Goal: Communication & Community: Participate in discussion

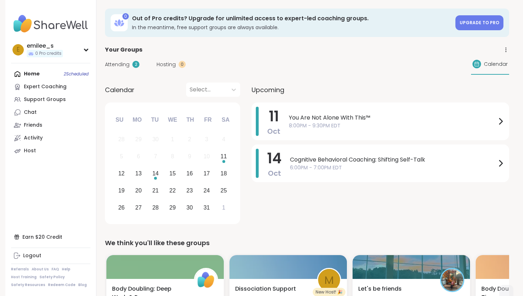
click at [123, 62] on span "Attending" at bounding box center [117, 64] width 25 height 7
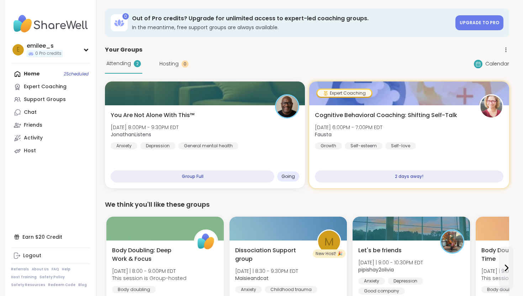
click at [170, 64] on span "Hosting" at bounding box center [168, 63] width 19 height 7
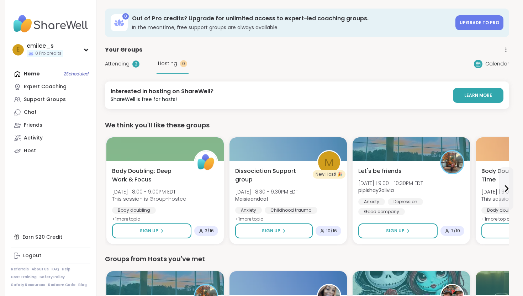
click at [120, 66] on span "Attending" at bounding box center [117, 63] width 25 height 7
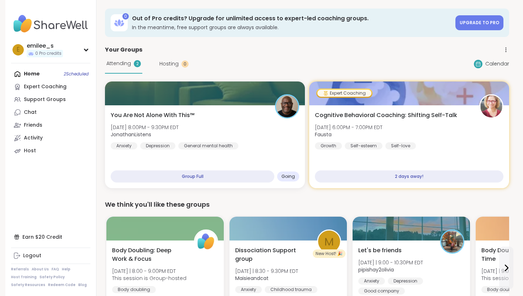
click at [161, 64] on span "Hosting" at bounding box center [168, 63] width 19 height 7
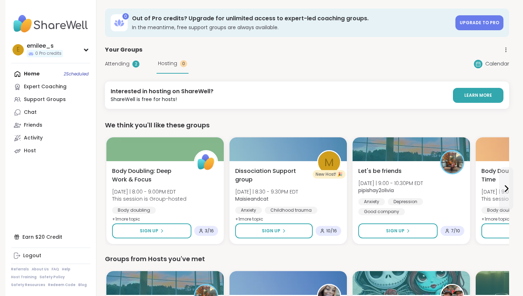
click at [120, 65] on span "Attending" at bounding box center [117, 63] width 25 height 7
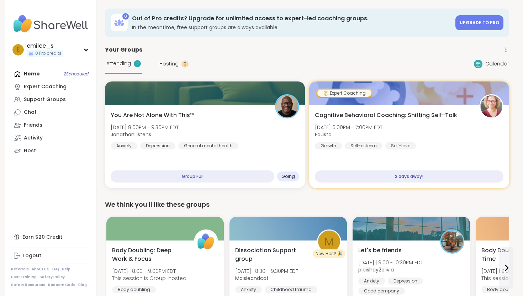
click at [47, 74] on div "Home 2 Scheduled Expert Coaching Support Groups Chat Friends Activity Host" at bounding box center [50, 113] width 79 height 90
click at [46, 83] on link "Expert Coaching" at bounding box center [50, 86] width 79 height 13
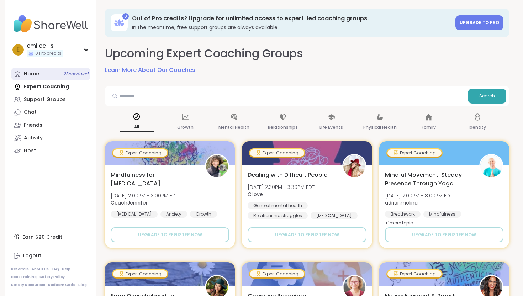
click at [39, 76] on link "Home 2 Scheduled" at bounding box center [50, 74] width 79 height 13
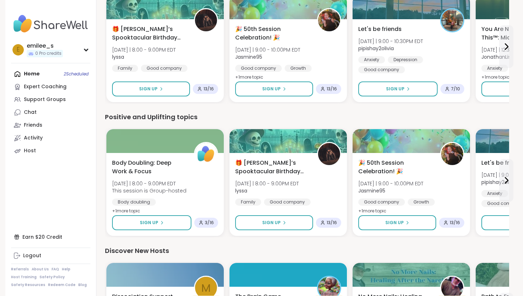
scroll to position [654, 0]
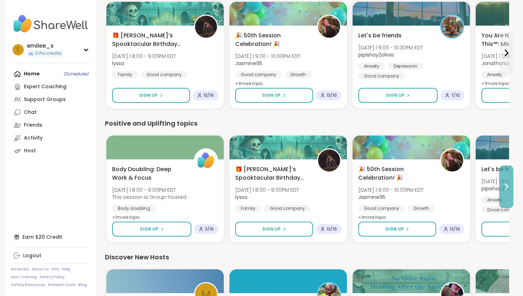
click at [511, 180] on button at bounding box center [506, 186] width 14 height 43
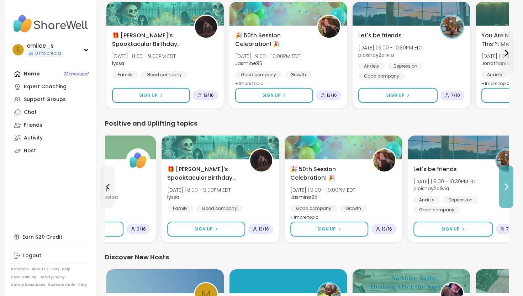
click at [511, 180] on button at bounding box center [506, 186] width 14 height 43
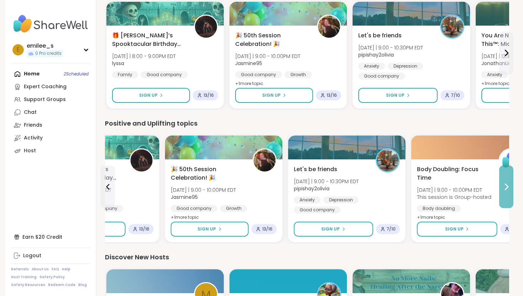
click at [511, 180] on button at bounding box center [506, 186] width 14 height 43
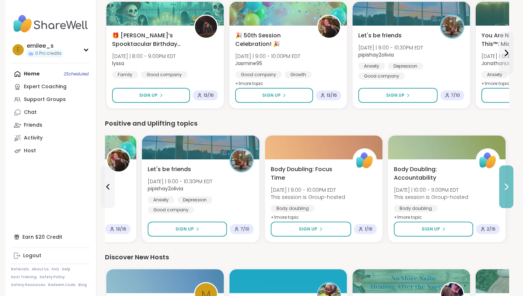
click at [511, 180] on button at bounding box center [506, 186] width 14 height 43
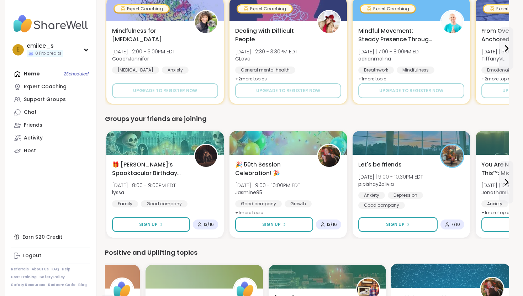
scroll to position [526, 0]
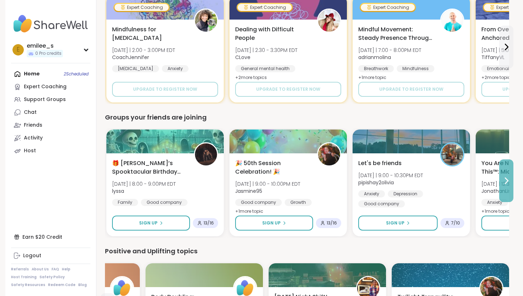
click at [502, 180] on icon at bounding box center [506, 180] width 9 height 9
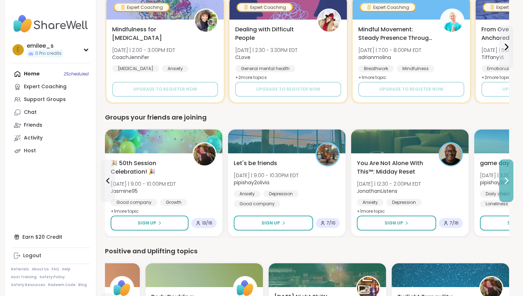
click at [508, 175] on button at bounding box center [506, 180] width 14 height 43
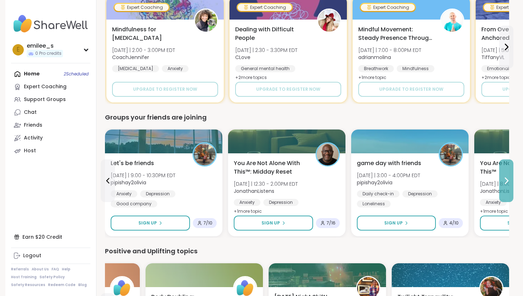
click at [511, 172] on button at bounding box center [506, 180] width 14 height 43
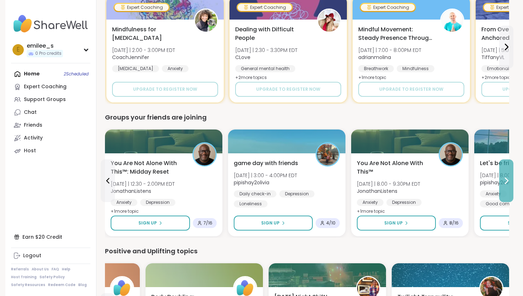
click at [510, 172] on button at bounding box center [506, 180] width 14 height 43
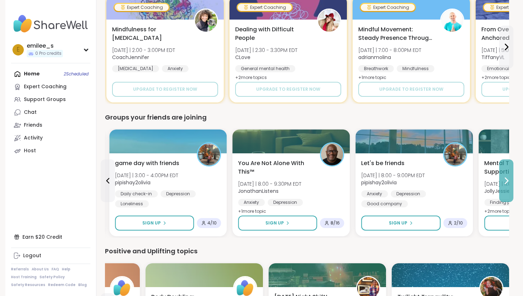
click at [510, 172] on button at bounding box center [506, 180] width 14 height 43
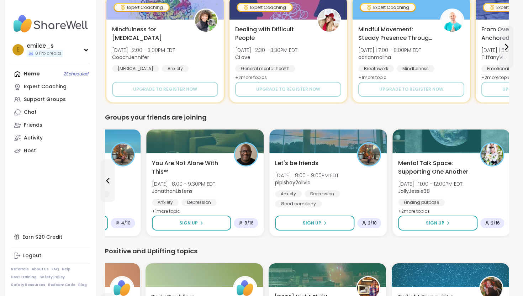
click at [510, 172] on div "0 Out of Pro credits? Upgrade for unlimited access to expert-led coaching group…" at bounding box center [306, 68] width 421 height 1188
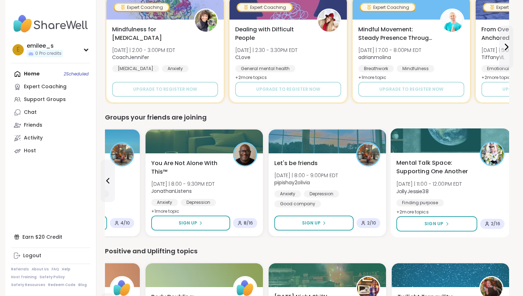
click at [439, 172] on span "Mental Talk Space: Supporting One Another" at bounding box center [433, 167] width 75 height 17
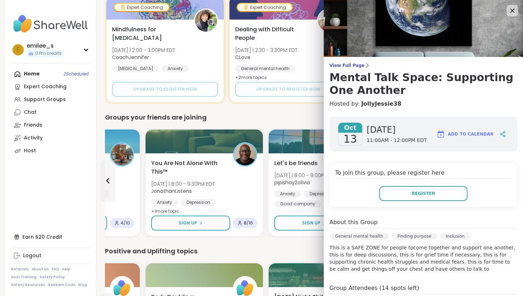
click at [344, 274] on div "Oct 13 Monday 11:00AM - 12:00PM EDT Add to Calendar To join this group, please …" at bounding box center [422, 259] width 199 height 297
click at [311, 251] on div "Positive and Uplifting topics" at bounding box center [307, 251] width 404 height 10
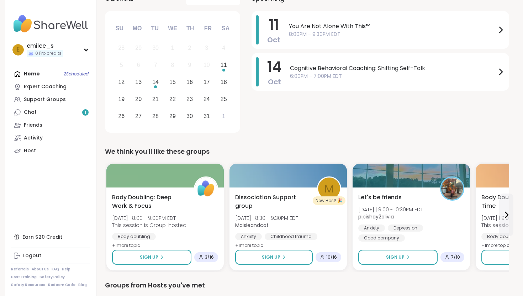
scroll to position [0, 0]
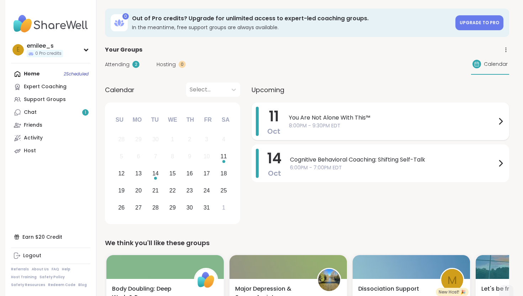
click at [496, 122] on icon at bounding box center [500, 121] width 9 height 9
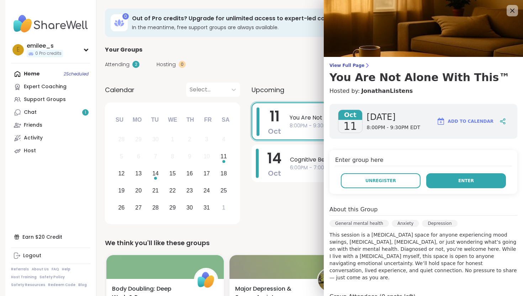
click at [474, 176] on button "Enter" at bounding box center [466, 180] width 80 height 15
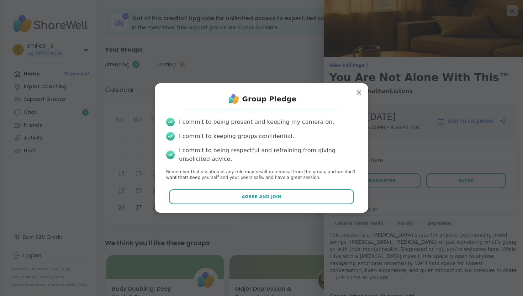
click at [269, 205] on div "Group Pledge I commit to being present and keeping my camera on. I commit to ke…" at bounding box center [261, 148] width 202 height 118
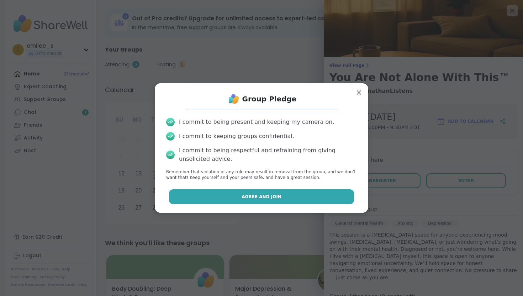
click at [270, 202] on button "Agree and Join" at bounding box center [261, 196] width 185 height 15
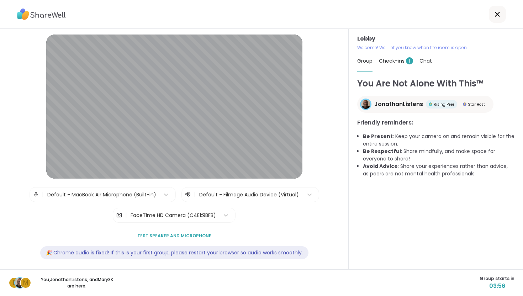
click at [400, 57] on div "Check-ins 1" at bounding box center [396, 61] width 34 height 20
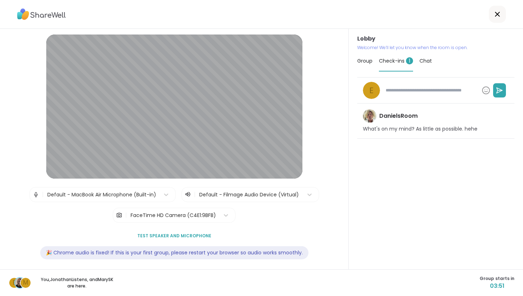
click at [372, 59] on span "Group" at bounding box center [364, 60] width 15 height 7
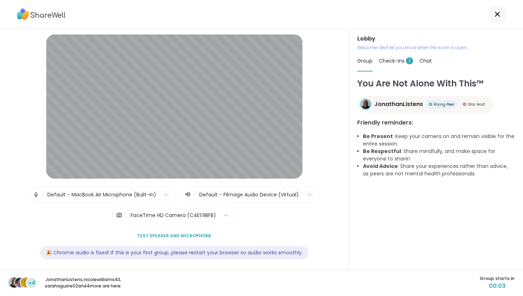
click at [391, 57] on span "Check-ins 1" at bounding box center [396, 60] width 34 height 7
type textarea "*"
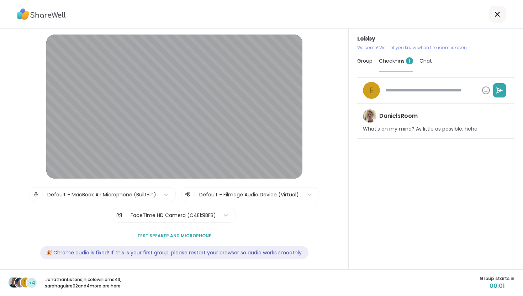
click at [367, 63] on span "Group" at bounding box center [364, 60] width 15 height 7
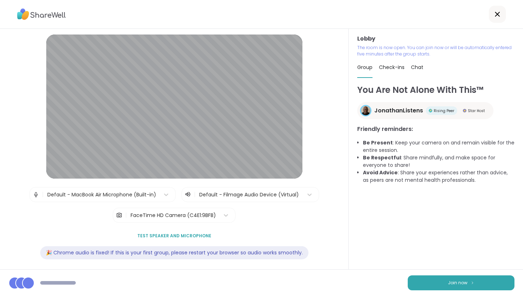
click at [347, 175] on div "Lobby | Default - MacBook Air Microphone (Built-in) | Default - Filmage Audio D…" at bounding box center [174, 149] width 348 height 240
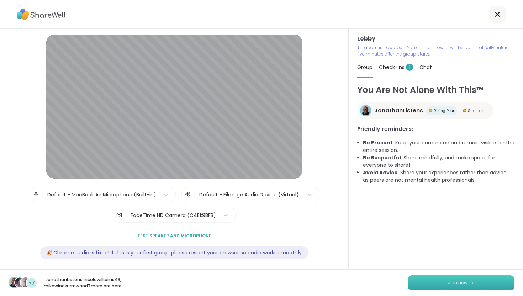
click at [450, 282] on span "Join now" at bounding box center [458, 282] width 20 height 6
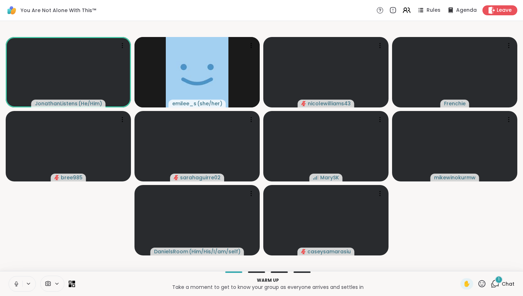
click at [15, 283] on icon at bounding box center [16, 283] width 6 height 6
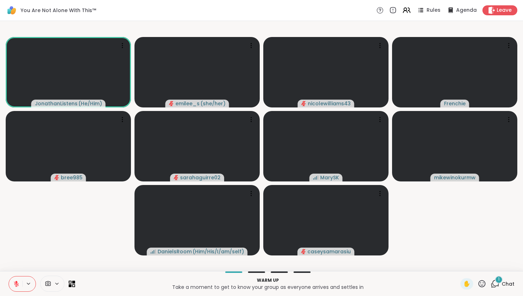
click at [497, 285] on icon at bounding box center [494, 283] width 9 height 9
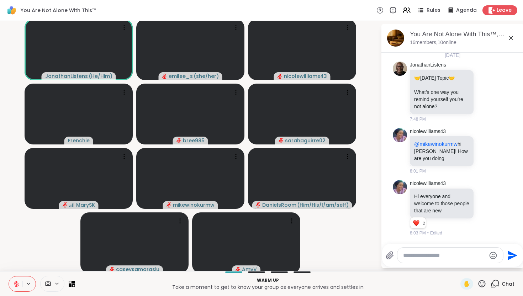
scroll to position [2424, 0]
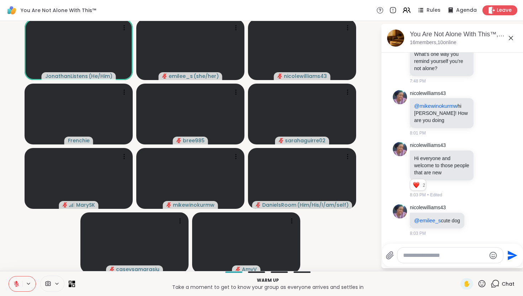
click at [416, 253] on textarea "Type your message" at bounding box center [444, 255] width 83 height 7
type textarea "******"
click at [477, 220] on icon at bounding box center [476, 220] width 2 height 1
click at [479, 206] on div "Select Reaction: Heart" at bounding box center [476, 208] width 6 height 6
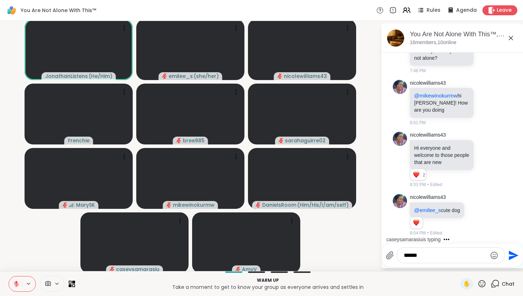
click at [513, 257] on icon "Send" at bounding box center [512, 255] width 11 height 11
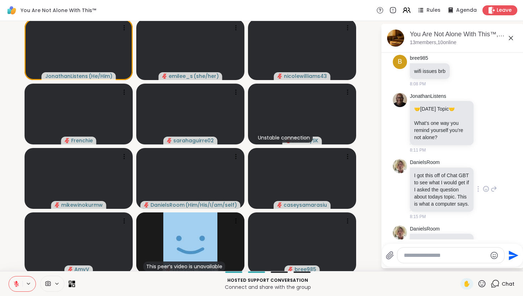
scroll to position [2765, 0]
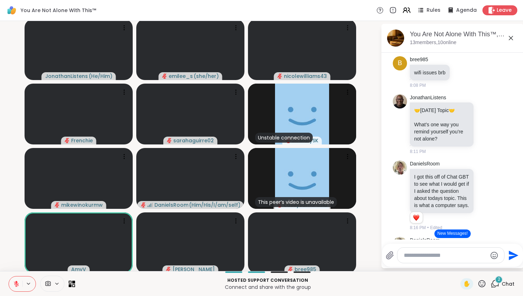
click at [499, 284] on icon at bounding box center [494, 283] width 9 height 9
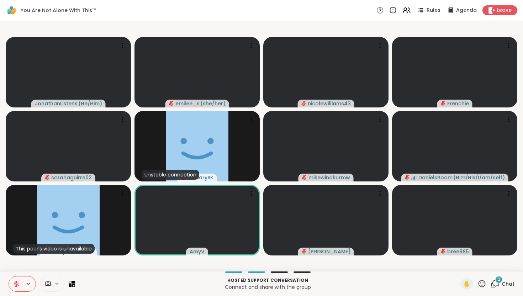
click at [499, 284] on icon at bounding box center [494, 283] width 9 height 9
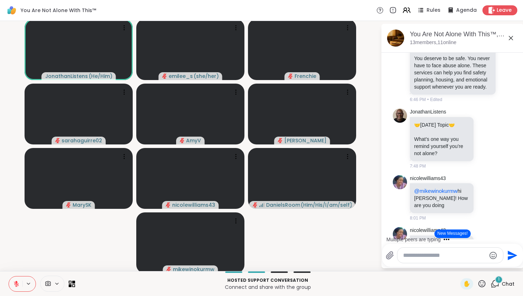
scroll to position [2328, 0]
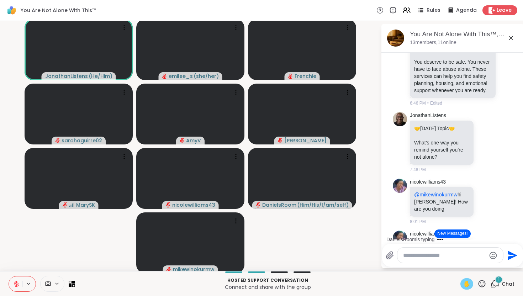
click at [466, 284] on span "✋" at bounding box center [466, 283] width 7 height 9
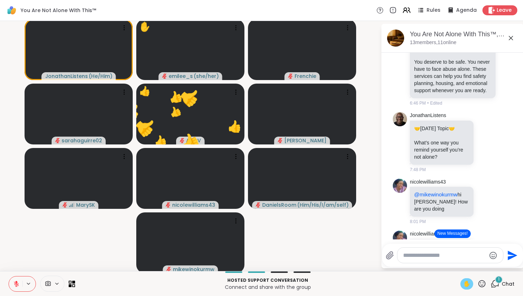
click at [14, 282] on icon at bounding box center [16, 283] width 6 height 6
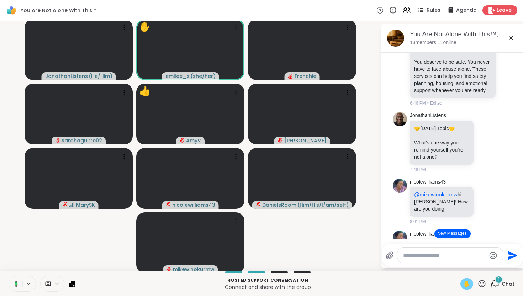
click at [464, 282] on div "✋" at bounding box center [466, 283] width 13 height 11
click at [15, 284] on icon at bounding box center [17, 284] width 4 height 2
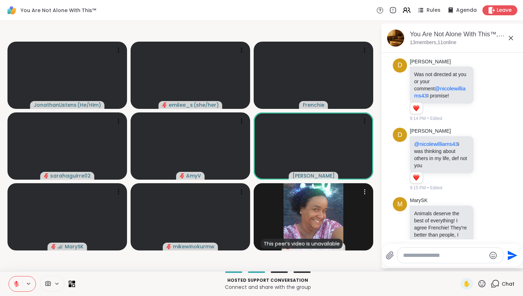
scroll to position [6654, 0]
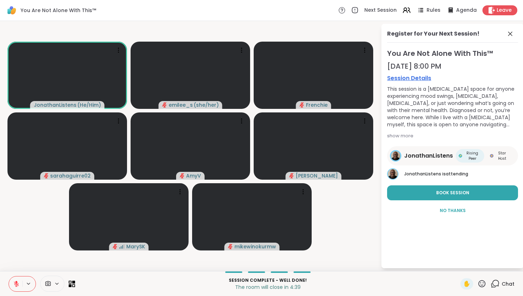
click at [401, 135] on div "show more" at bounding box center [452, 135] width 131 height 7
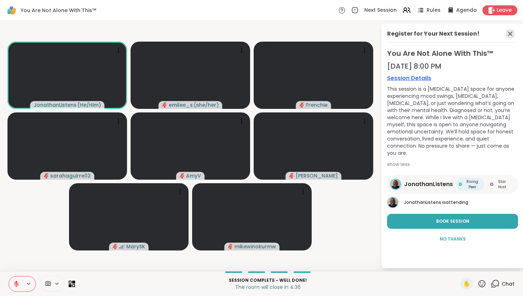
click at [509, 32] on icon at bounding box center [510, 34] width 9 height 9
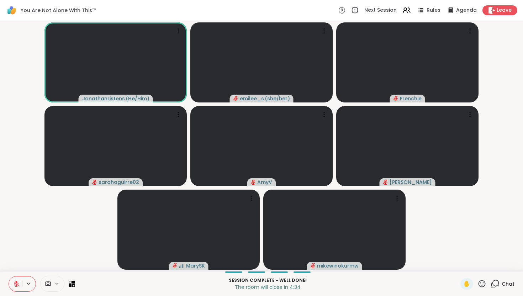
click at [494, 283] on icon at bounding box center [494, 283] width 9 height 9
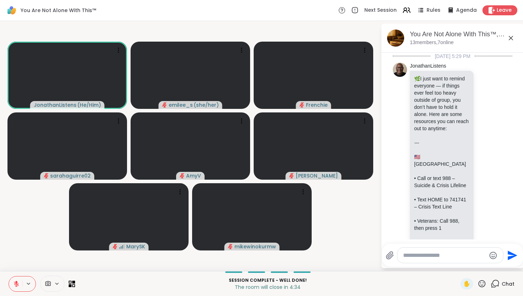
scroll to position [6606, 0]
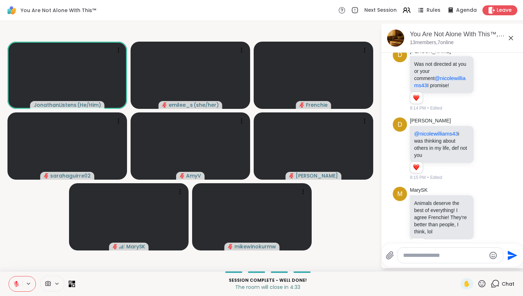
click at [494, 283] on icon at bounding box center [494, 283] width 9 height 9
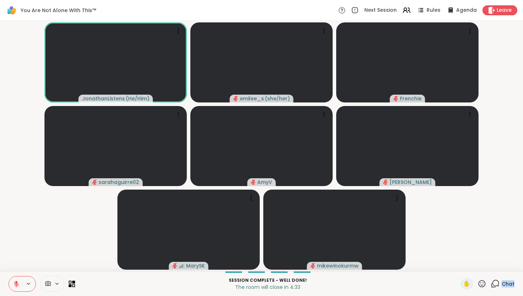
click at [494, 283] on icon at bounding box center [494, 283] width 9 height 9
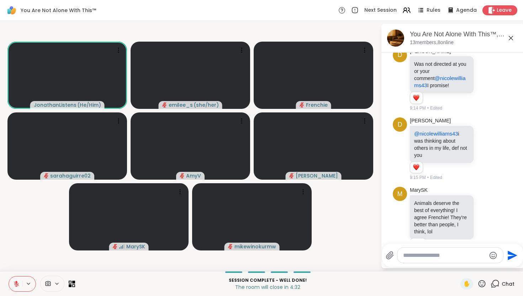
click at [494, 283] on icon at bounding box center [494, 283] width 9 height 9
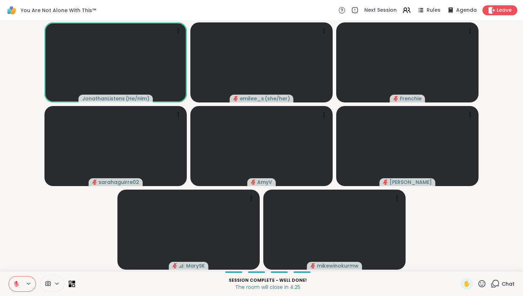
click at [495, 280] on icon at bounding box center [494, 283] width 9 height 9
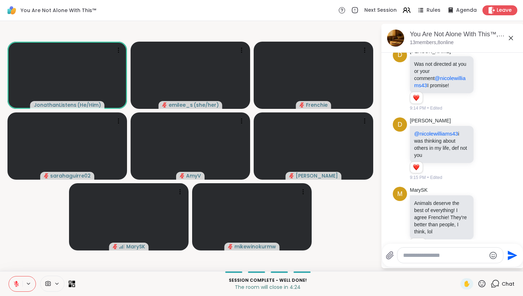
click at [495, 280] on icon at bounding box center [494, 283] width 9 height 9
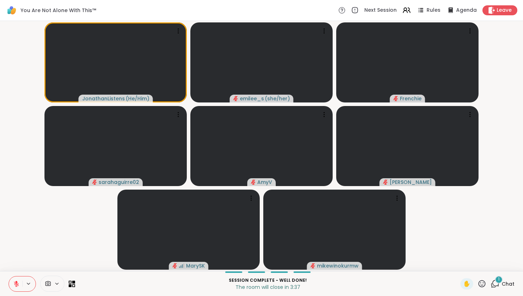
click at [494, 282] on icon at bounding box center [494, 283] width 9 height 9
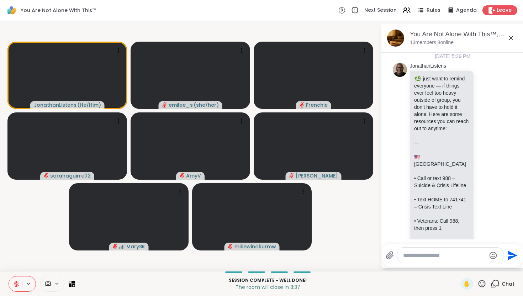
scroll to position [6707, 0]
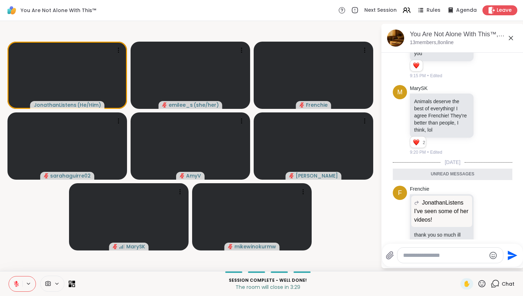
click at [495, 284] on icon at bounding box center [494, 283] width 9 height 9
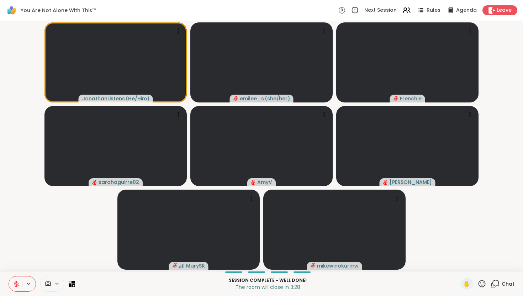
click at [495, 284] on icon at bounding box center [494, 283] width 9 height 9
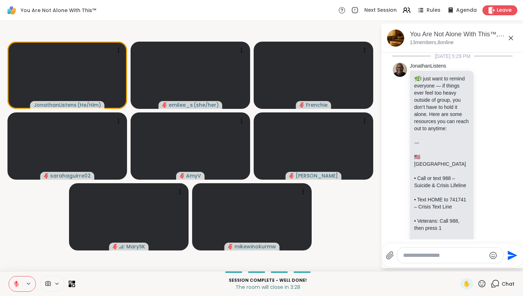
scroll to position [6683, 0]
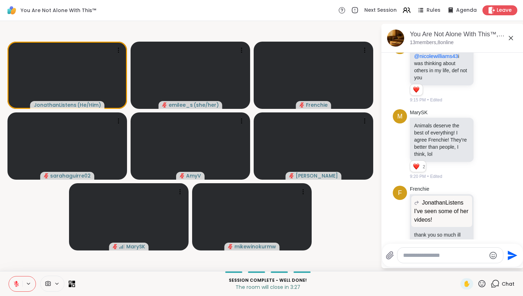
click at [495, 284] on icon at bounding box center [494, 283] width 9 height 9
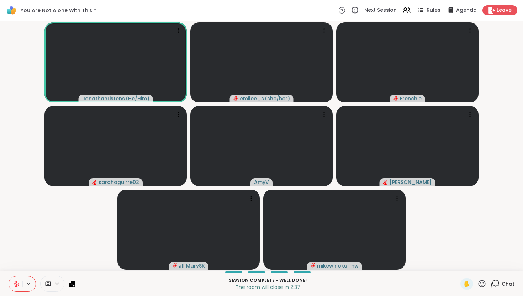
click at [498, 282] on icon at bounding box center [494, 283] width 9 height 9
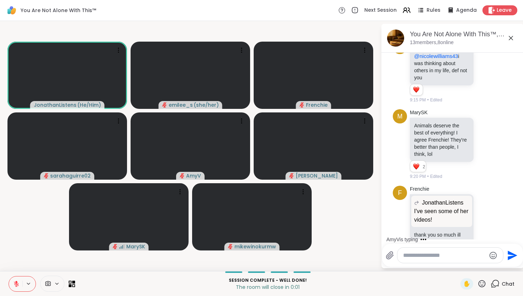
scroll to position [6775, 0]
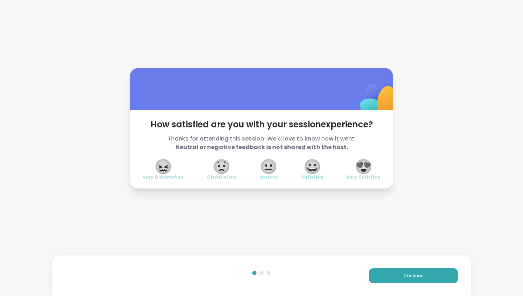
click at [371, 177] on span "Very Satisfied" at bounding box center [363, 177] width 34 height 6
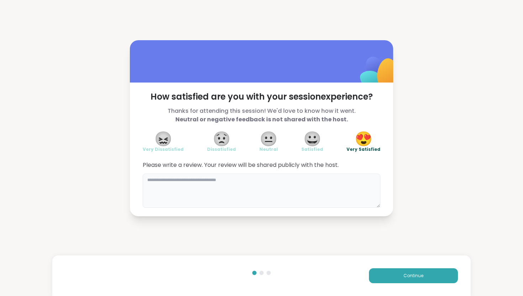
click at [350, 183] on textarea at bounding box center [261, 190] width 237 height 34
click at [201, 180] on textarea "**********" at bounding box center [261, 190] width 237 height 34
click at [262, 179] on textarea "**********" at bounding box center [261, 190] width 237 height 34
type textarea "**********"
click at [410, 274] on span "Continue" at bounding box center [413, 275] width 20 height 6
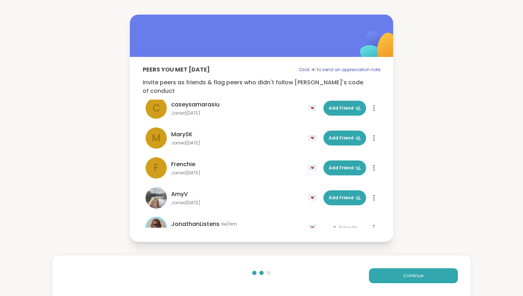
scroll to position [200, 0]
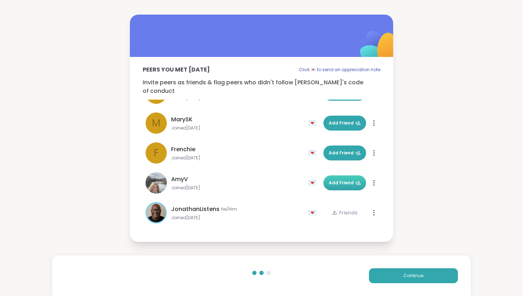
click at [344, 181] on span "Add Friend" at bounding box center [344, 183] width 32 height 6
click at [425, 272] on button "Continue" at bounding box center [413, 275] width 89 height 15
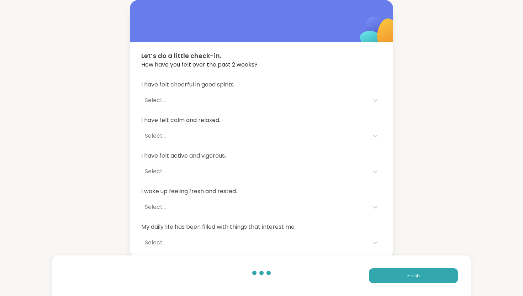
click at [337, 100] on div "Select..." at bounding box center [255, 100] width 220 height 9
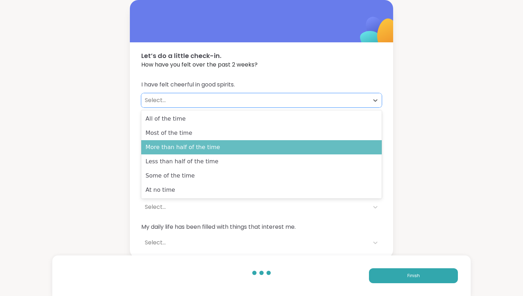
click at [290, 151] on div "More than half of the time" at bounding box center [261, 147] width 240 height 14
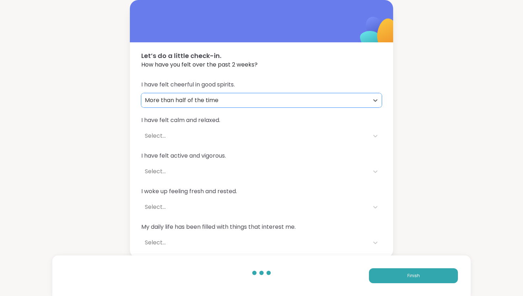
click at [277, 137] on div "Select..." at bounding box center [255, 136] width 220 height 9
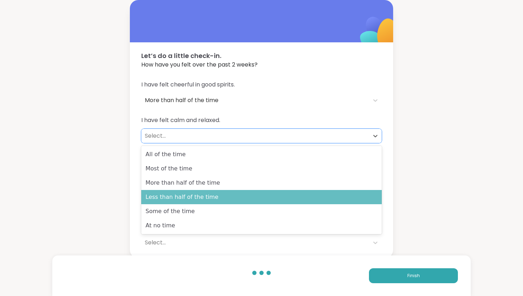
click at [264, 192] on div "Less than half of the time" at bounding box center [261, 197] width 240 height 14
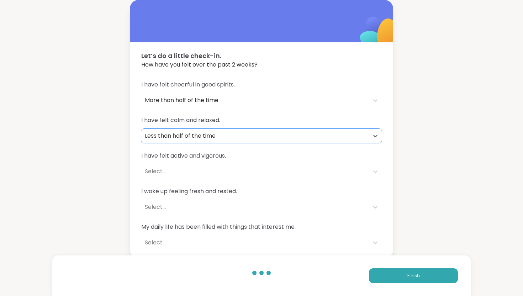
click at [258, 166] on div "Select..." at bounding box center [255, 171] width 228 height 14
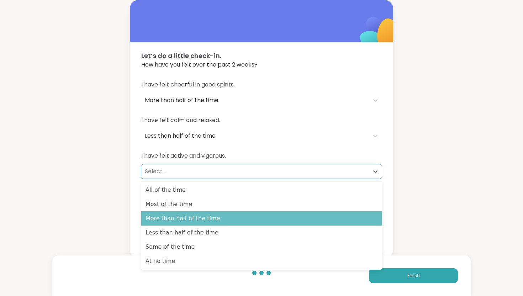
click at [240, 212] on div "More than half of the time" at bounding box center [261, 218] width 240 height 14
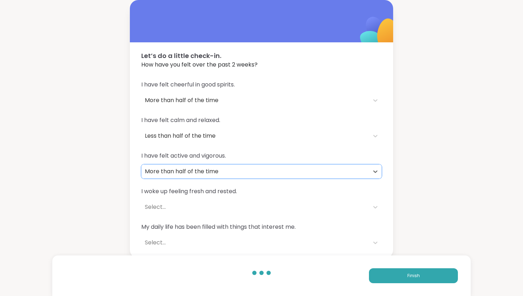
scroll to position [2, 0]
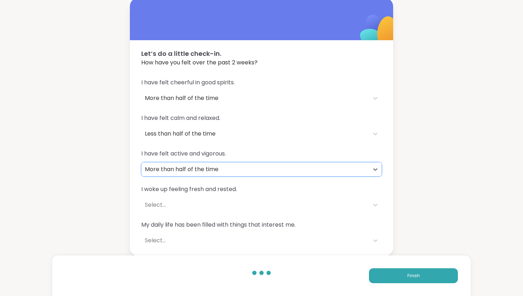
click at [237, 198] on div "Select..." at bounding box center [255, 205] width 228 height 14
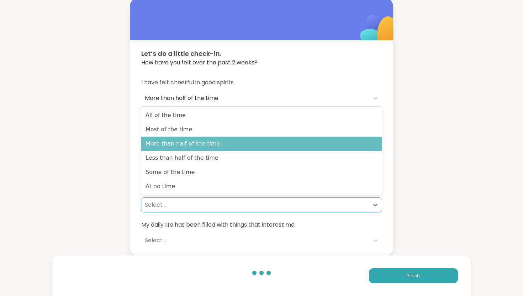
click at [242, 147] on div "More than half of the time" at bounding box center [261, 144] width 240 height 14
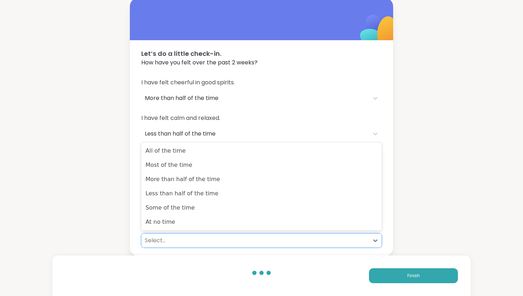
click at [215, 239] on div "Select..." at bounding box center [255, 240] width 220 height 9
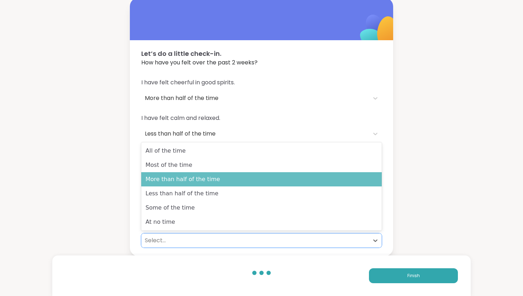
click at [218, 186] on div "More than half of the time" at bounding box center [261, 179] width 240 height 14
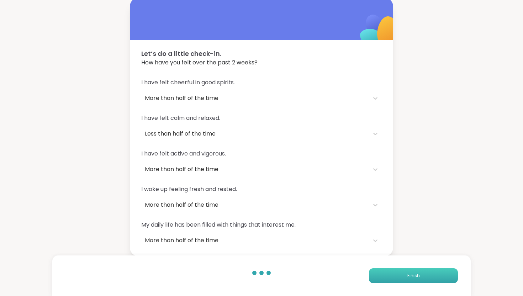
click at [385, 272] on button "Finish" at bounding box center [413, 275] width 89 height 15
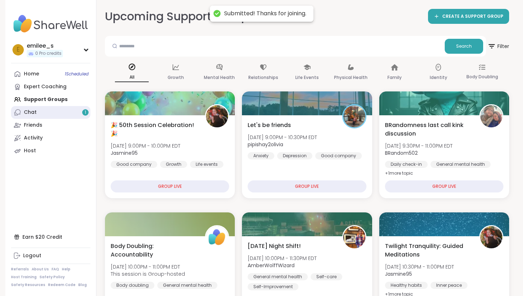
click at [79, 111] on link "Chat 1" at bounding box center [50, 112] width 79 height 13
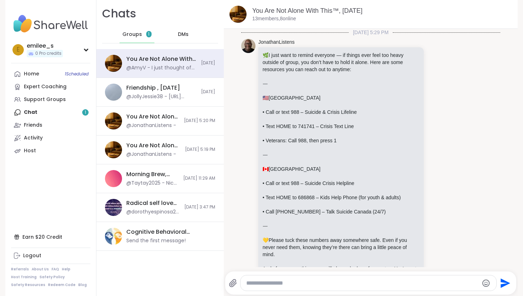
scroll to position [4760, 0]
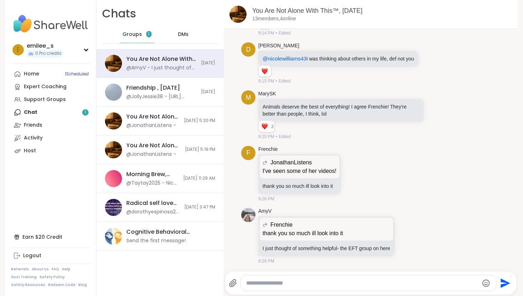
click at [176, 33] on div "DMs" at bounding box center [183, 34] width 35 height 17
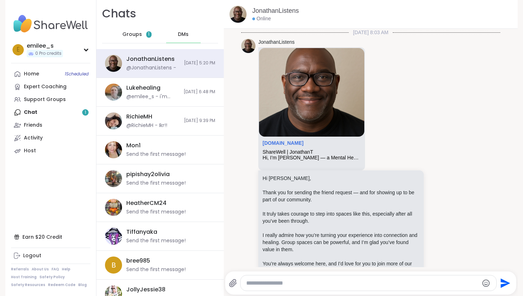
scroll to position [356, 0]
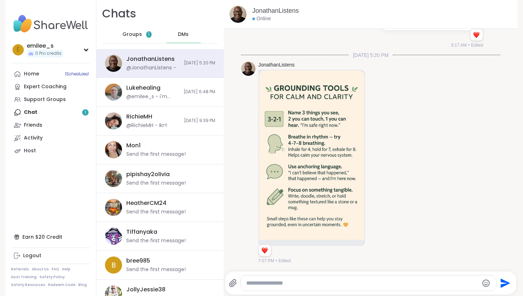
click at [135, 34] on span "Groups" at bounding box center [132, 34] width 20 height 7
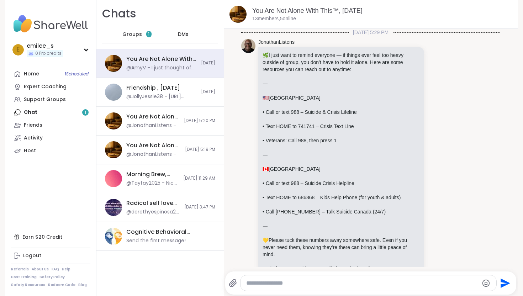
scroll to position [4727, 0]
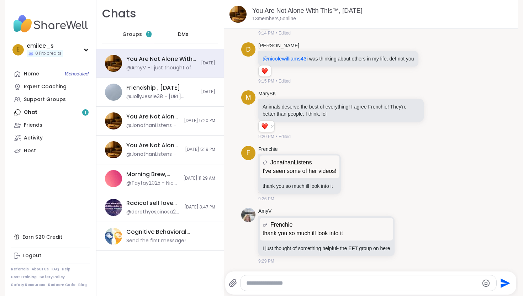
click at [75, 111] on div "Home 1 Scheduled Expert Coaching Support Groups Chat 1 Friends Activity Host" at bounding box center [50, 113] width 79 height 90
click at [74, 112] on div "Home 1 Scheduled Expert Coaching Support Groups Chat 1 Friends Activity Host" at bounding box center [50, 113] width 79 height 90
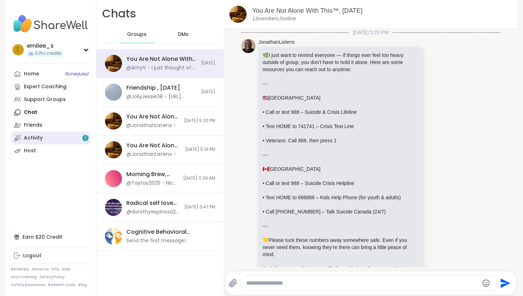
scroll to position [4727, 0]
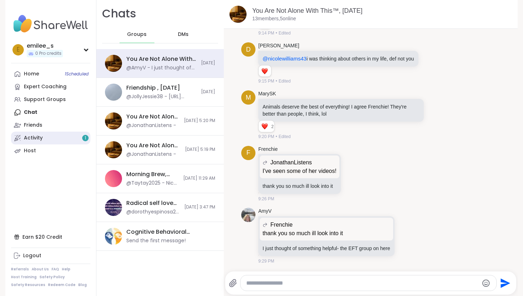
click at [69, 139] on link "Activity 1" at bounding box center [50, 138] width 79 height 13
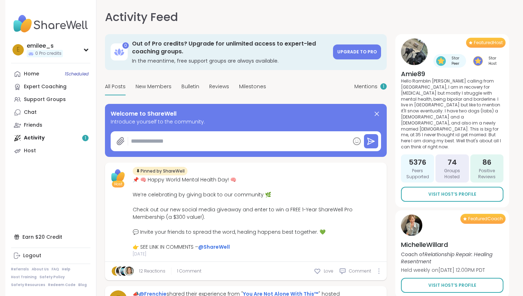
type textarea "*"
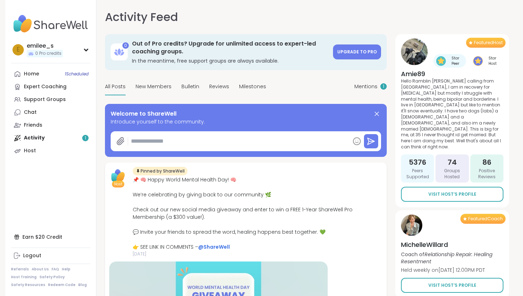
click at [68, 140] on div "Home 1 Scheduled Expert Coaching Support Groups Chat Friends Activity 1 Host" at bounding box center [50, 113] width 79 height 90
click at [63, 115] on link "Chat" at bounding box center [50, 112] width 79 height 13
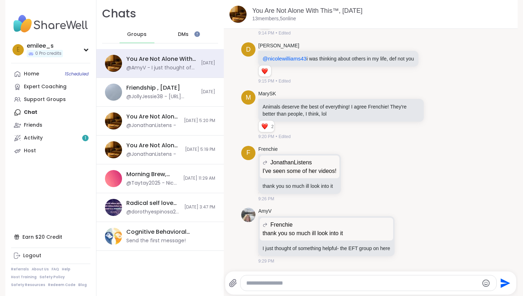
click at [180, 29] on div "DMs" at bounding box center [183, 34] width 35 height 17
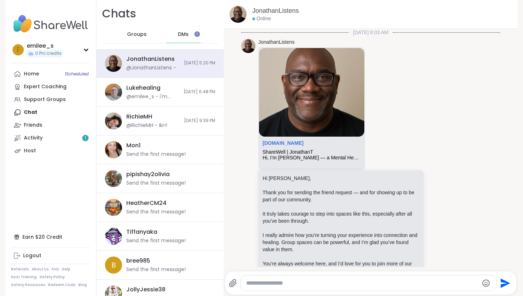
scroll to position [356, 0]
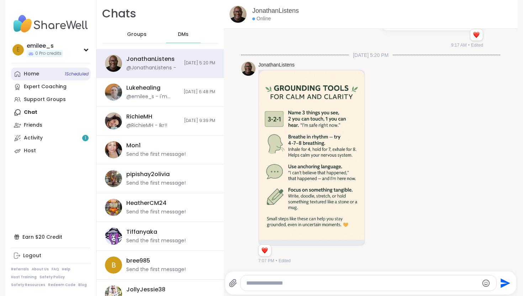
click at [47, 76] on link "Home 1 Scheduled" at bounding box center [50, 74] width 79 height 13
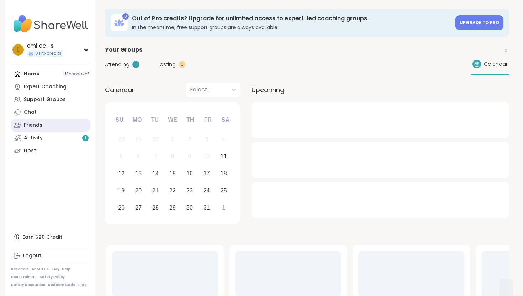
click at [56, 125] on link "Friends" at bounding box center [50, 125] width 79 height 13
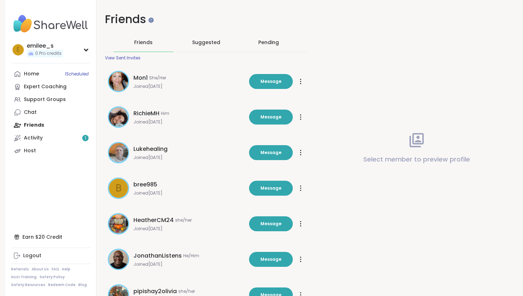
click at [266, 45] on div "Pending" at bounding box center [268, 42] width 21 height 7
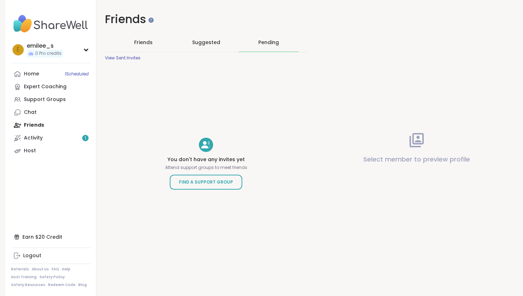
click at [201, 44] on span "Suggested" at bounding box center [206, 42] width 28 height 7
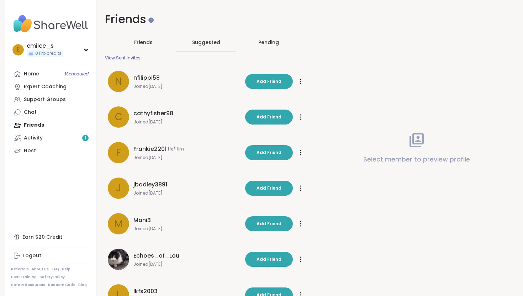
click at [140, 39] on span "Friends" at bounding box center [143, 42] width 18 height 7
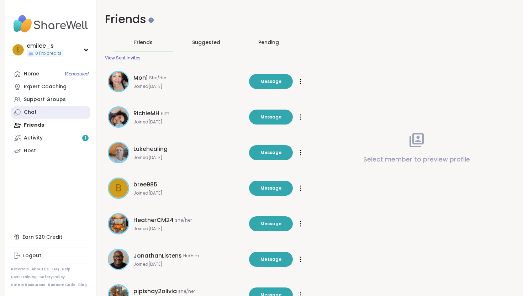
click at [50, 113] on link "Chat" at bounding box center [50, 112] width 79 height 13
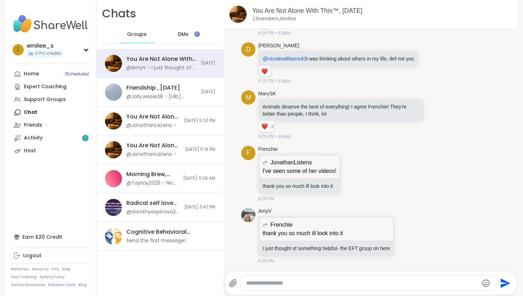
click at [185, 33] on span "DMs" at bounding box center [183, 34] width 11 height 7
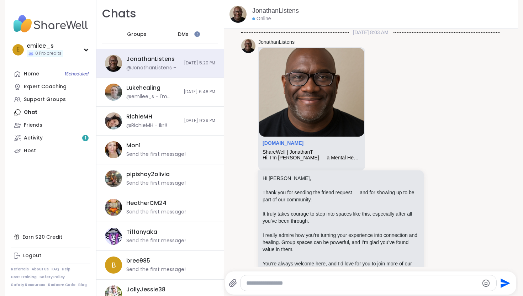
scroll to position [356, 0]
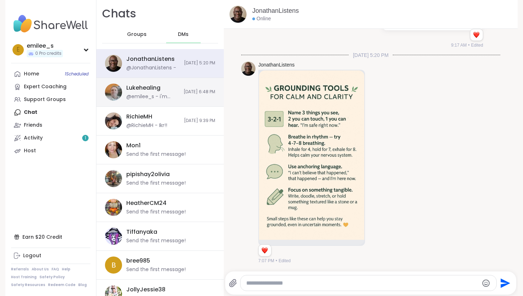
click at [172, 98] on div "Lukehealing @[PERSON_NAME] - i'm attending [PERSON_NAME] again from 8-9:30 [DAT…" at bounding box center [159, 92] width 127 height 29
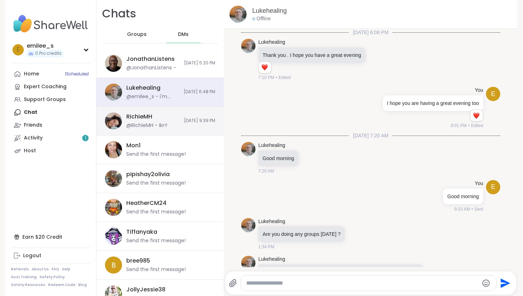
scroll to position [107, 0]
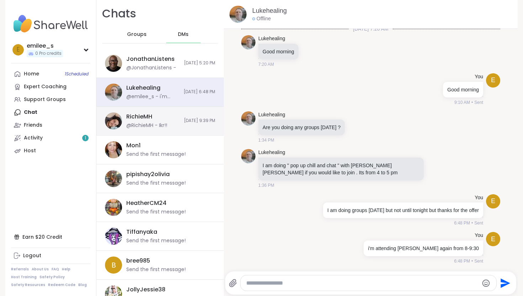
click at [170, 124] on div "RichieMH @RichieMH - Ikr!!" at bounding box center [152, 121] width 53 height 16
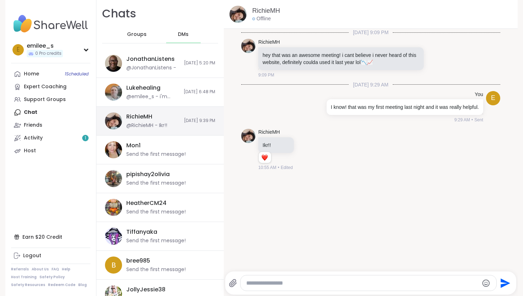
scroll to position [0, 0]
click at [134, 35] on span "Groups" at bounding box center [137, 34] width 20 height 7
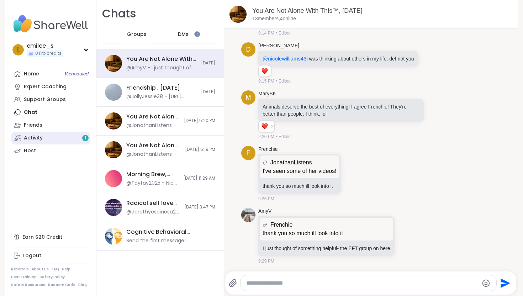
click at [71, 138] on link "Activity 1" at bounding box center [50, 138] width 79 height 13
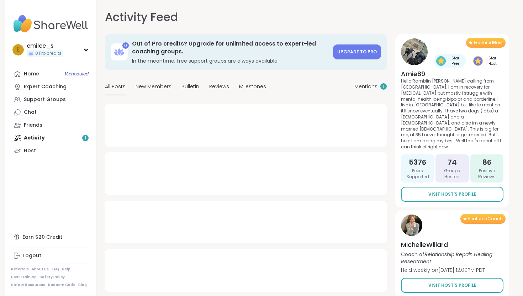
type textarea "*"
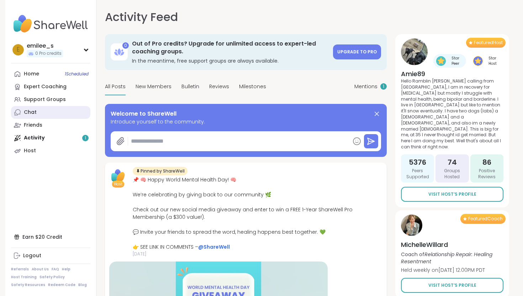
click at [50, 109] on link "Chat" at bounding box center [50, 112] width 79 height 13
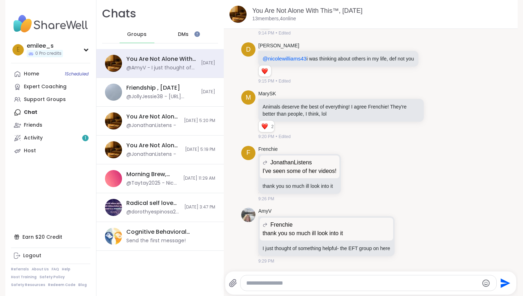
click at [185, 36] on span "DMs" at bounding box center [183, 34] width 11 height 7
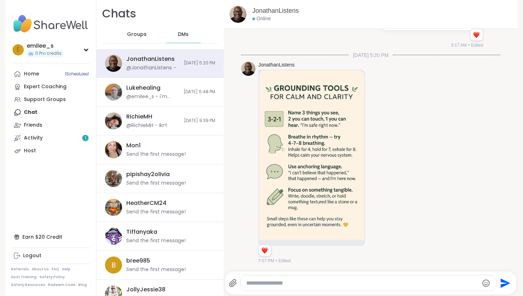
click at [143, 35] on span "Groups" at bounding box center [137, 34] width 20 height 7
